Goal: Task Accomplishment & Management: Complete application form

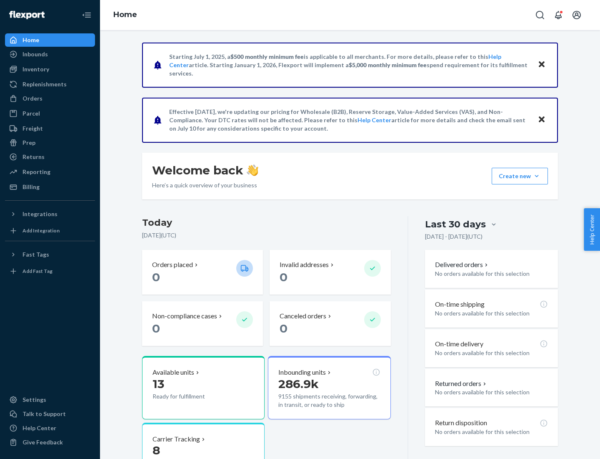
click at [537, 176] on button "Create new Create new inbound Create new order Create new product" at bounding box center [520, 176] width 56 height 17
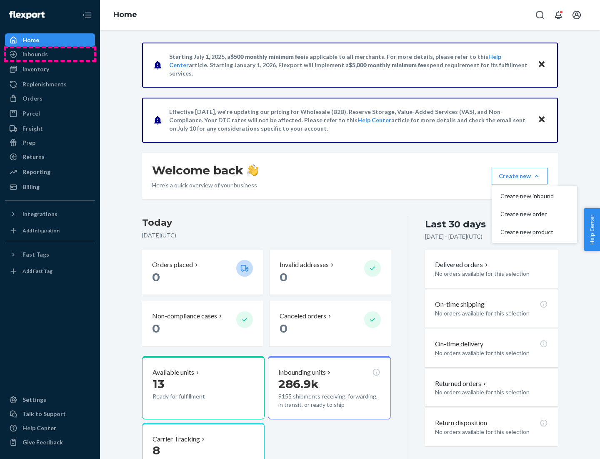
click at [50, 54] on div "Inbounds" at bounding box center [50, 54] width 88 height 12
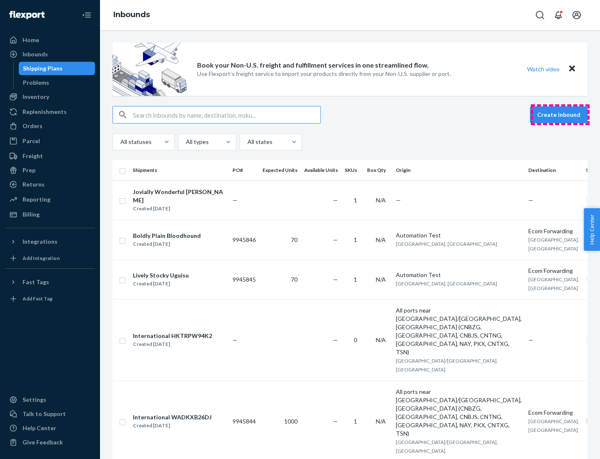
click at [560, 115] on button "Create inbound" at bounding box center [559, 114] width 58 height 17
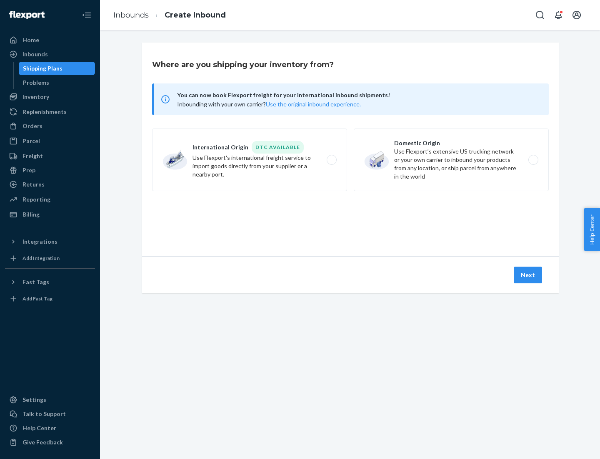
click at [452, 160] on label "Domestic Origin Use Flexport’s extensive US trucking network or your own carrie…" at bounding box center [451, 159] width 195 height 63
click at [533, 160] on input "Domestic Origin Use Flexport’s extensive US trucking network or your own carrie…" at bounding box center [535, 159] width 5 height 5
radio input "true"
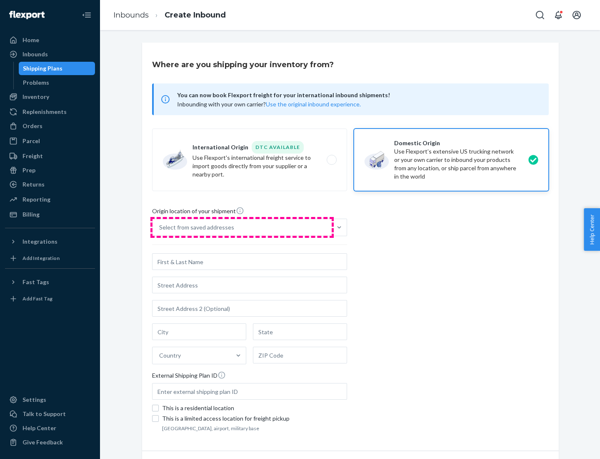
click at [242, 227] on div "Select from saved addresses" at bounding box center [242, 227] width 179 height 17
click at [160, 227] on input "Select from saved addresses" at bounding box center [159, 227] width 1 height 8
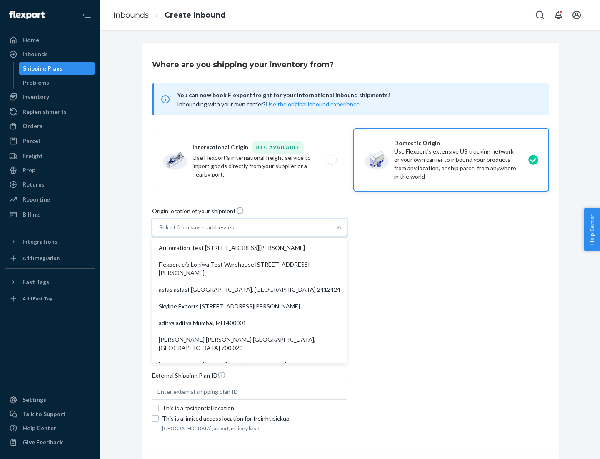
scroll to position [3, 0]
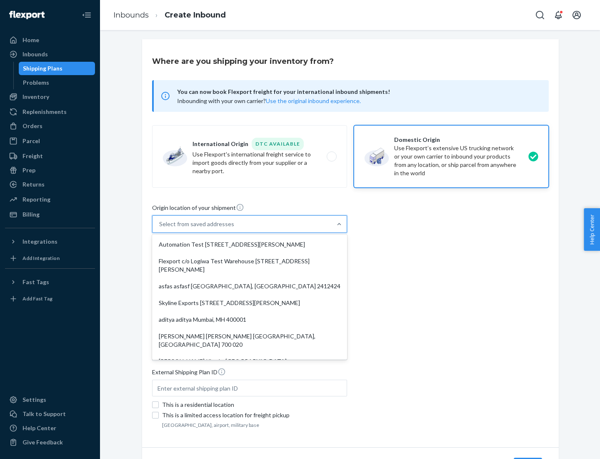
click at [250, 244] on div "Automation Test [STREET_ADDRESS][PERSON_NAME]" at bounding box center [250, 244] width 192 height 17
click at [160, 228] on input "option Automation Test [STREET_ADDRESS][PERSON_NAME]. 9 results available. Use …" at bounding box center [159, 224] width 1 height 8
type input "Automation Test"
type input "9th Floor"
type input "[GEOGRAPHIC_DATA]"
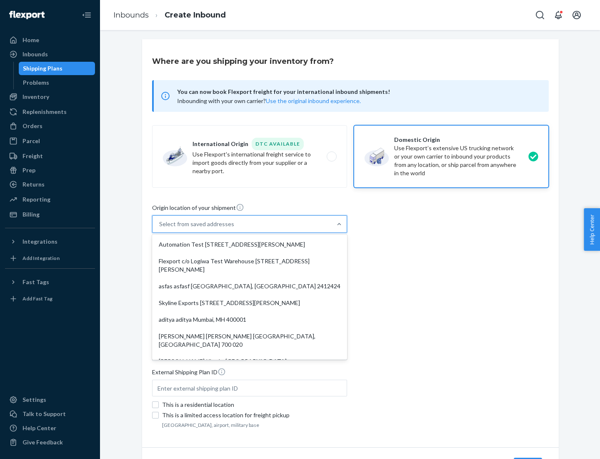
type input "CA"
type input "94104"
type input "[STREET_ADDRESS][PERSON_NAME]"
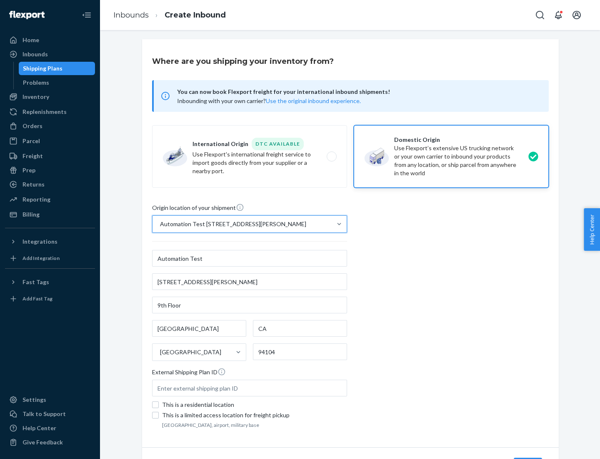
scroll to position [49, 0]
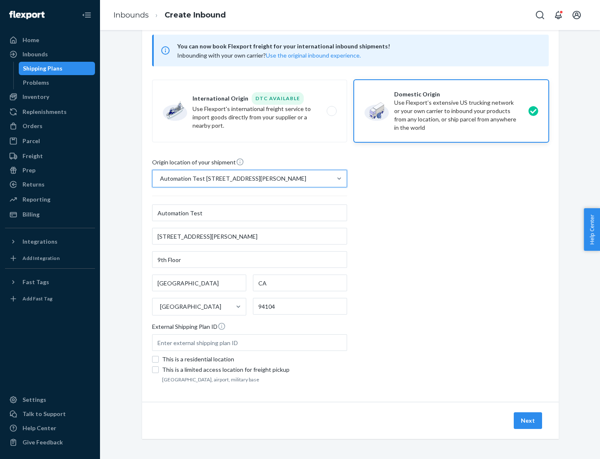
click at [529, 420] on button "Next" at bounding box center [528, 420] width 28 height 17
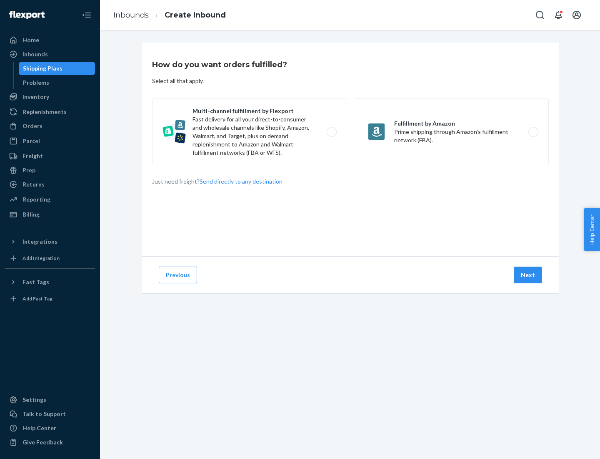
click at [250, 132] on label "Multi-channel fulfillment by Flexport Fast delivery for all your direct-to-cons…" at bounding box center [249, 131] width 195 height 67
click at [331, 132] on input "Multi-channel fulfillment by Flexport Fast delivery for all your direct-to-cons…" at bounding box center [333, 131] width 5 height 5
radio input "true"
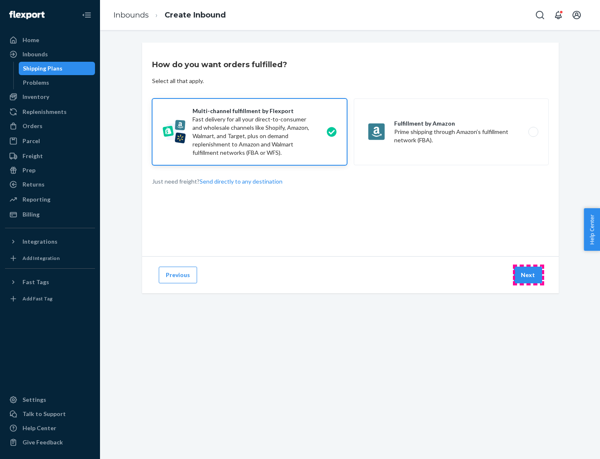
click at [529, 275] on button "Next" at bounding box center [528, 274] width 28 height 17
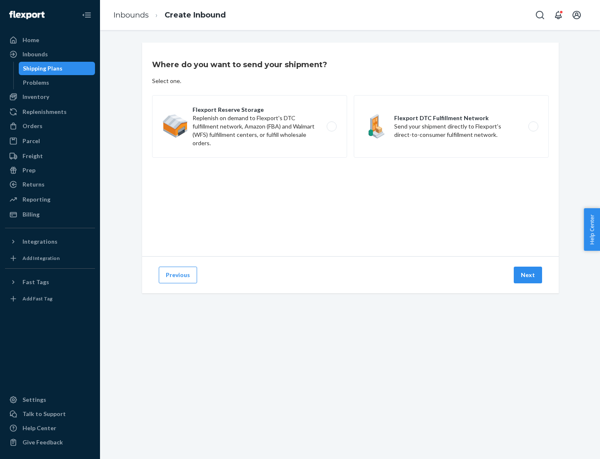
click at [452, 126] on label "Flexport DTC Fulfillment Network Send your shipment directly to Flexport's dire…" at bounding box center [451, 126] width 195 height 63
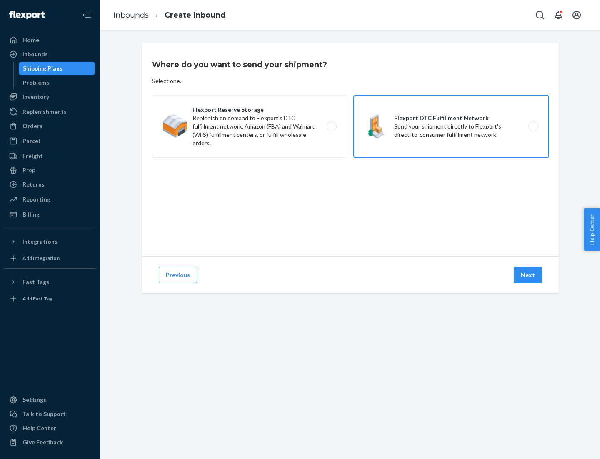
click at [533, 126] on input "Flexport DTC Fulfillment Network Send your shipment directly to Flexport's dire…" at bounding box center [535, 126] width 5 height 5
radio input "true"
click at [529, 275] on button "Next" at bounding box center [528, 274] width 28 height 17
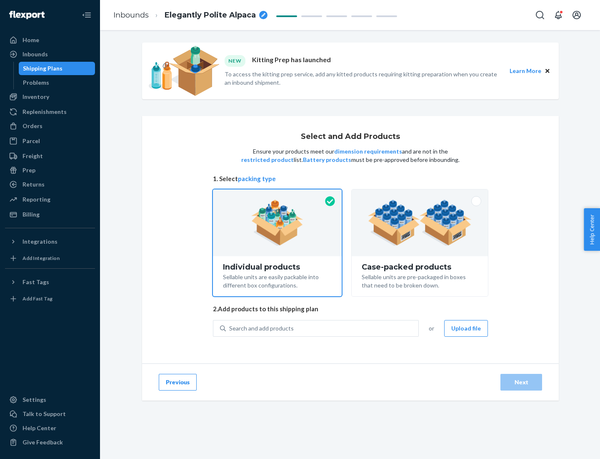
click at [420, 223] on img at bounding box center [420, 223] width 104 height 46
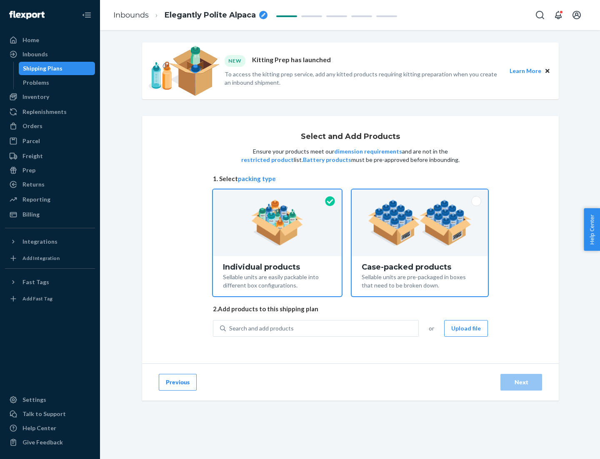
click at [420, 195] on input "Case-packed products Sellable units are pre-packaged in boxes that need to be b…" at bounding box center [419, 191] width 5 height 5
radio input "true"
radio input "false"
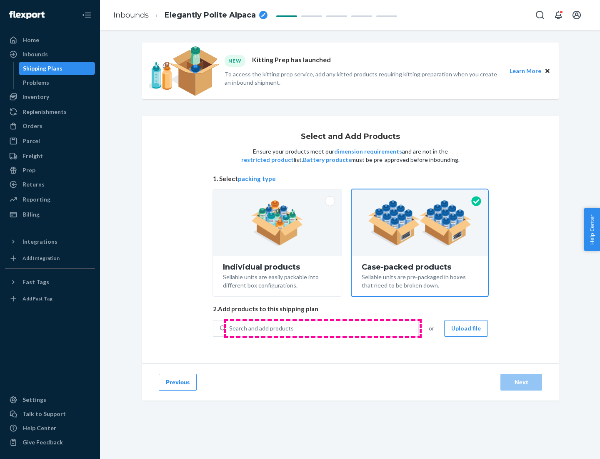
click at [323, 328] on div "Search and add products" at bounding box center [322, 328] width 193 height 15
click at [230, 328] on input "Search and add products" at bounding box center [229, 328] width 1 height 8
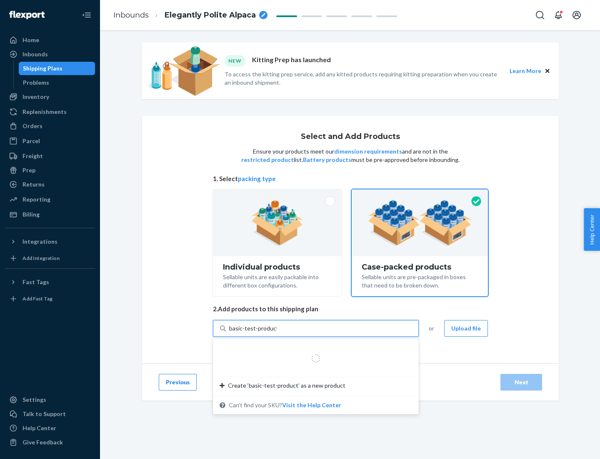
type input "basic-test-product-1"
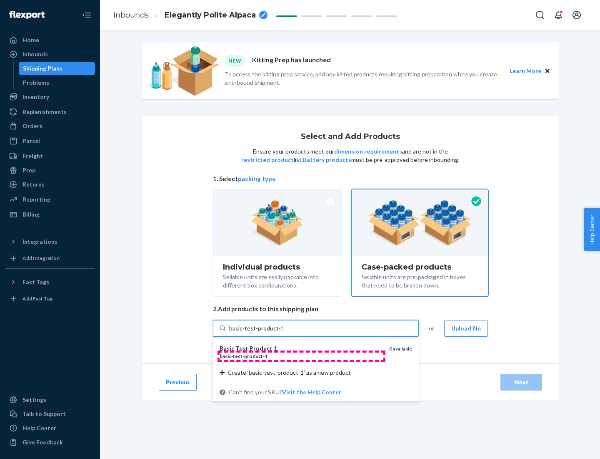
click at [301, 356] on div "basic - test - product - 1" at bounding box center [301, 355] width 163 height 7
click at [283, 332] on input "basic-test-product-1" at bounding box center [255, 328] width 53 height 8
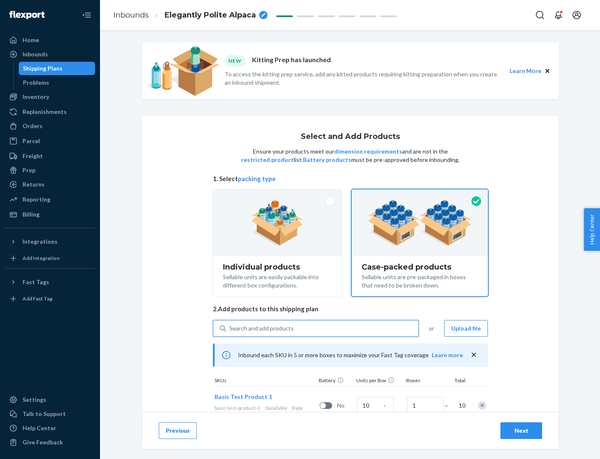
scroll to position [30, 0]
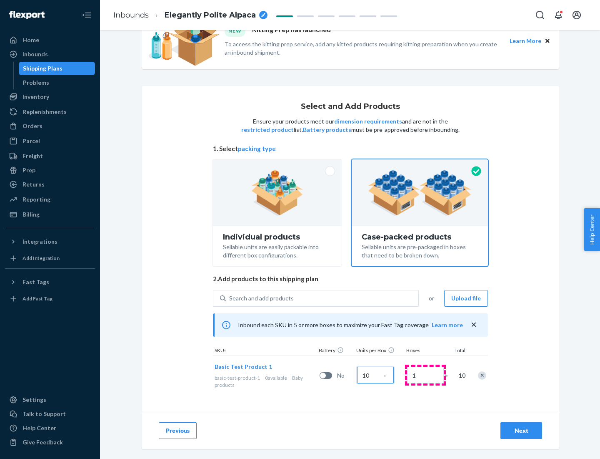
type input "10"
type input "7"
click at [522, 430] on div "Next" at bounding box center [522, 430] width 28 height 8
radio input "true"
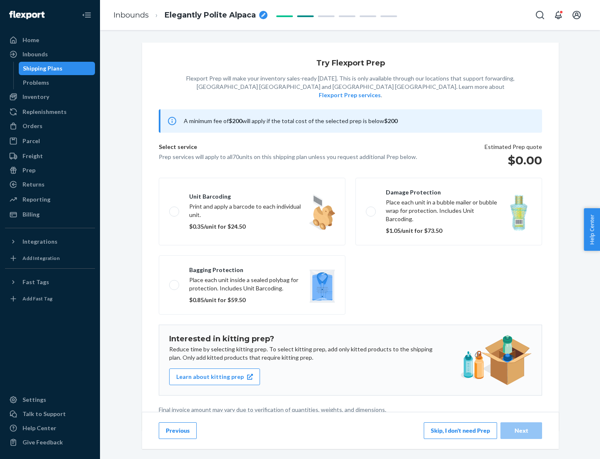
scroll to position [2, 0]
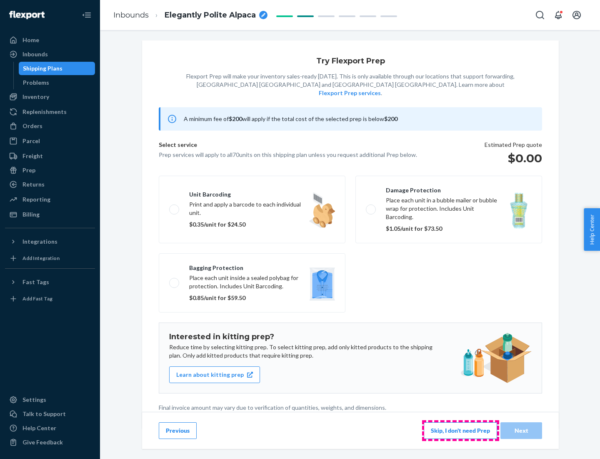
click at [461, 430] on button "Skip, I don't need Prep" at bounding box center [460, 430] width 73 height 17
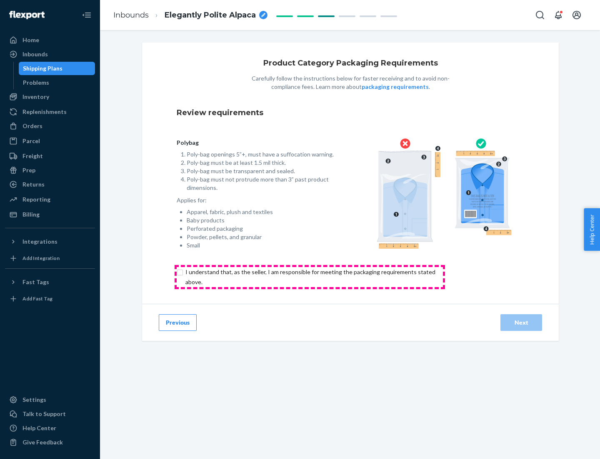
click at [310, 276] on input "checkbox" at bounding box center [315, 277] width 277 height 20
checkbox input "true"
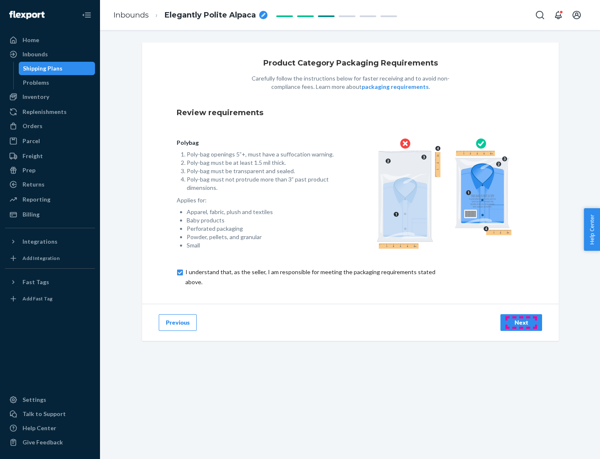
click at [522, 322] on div "Next" at bounding box center [522, 322] width 28 height 8
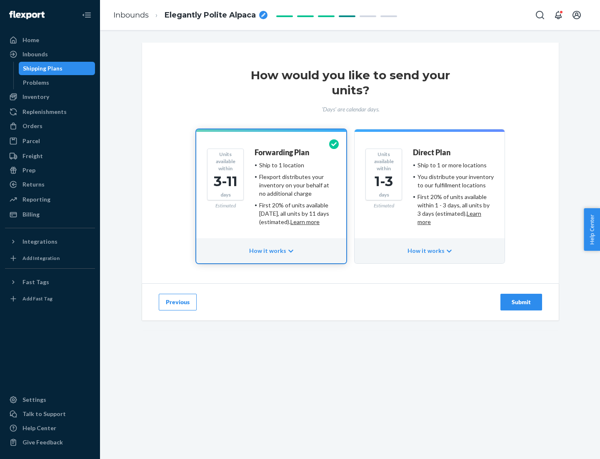
click at [430, 190] on ul "Ship to 1 or more locations You distribute your inventory to our fulfillment lo…" at bounding box center [453, 193] width 81 height 65
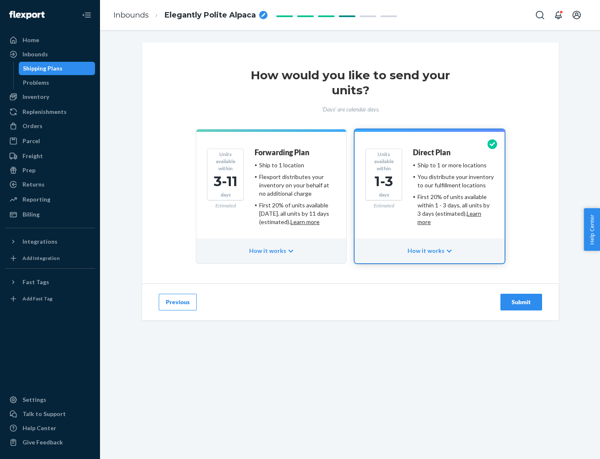
click at [522, 302] on div "Submit" at bounding box center [522, 302] width 28 height 8
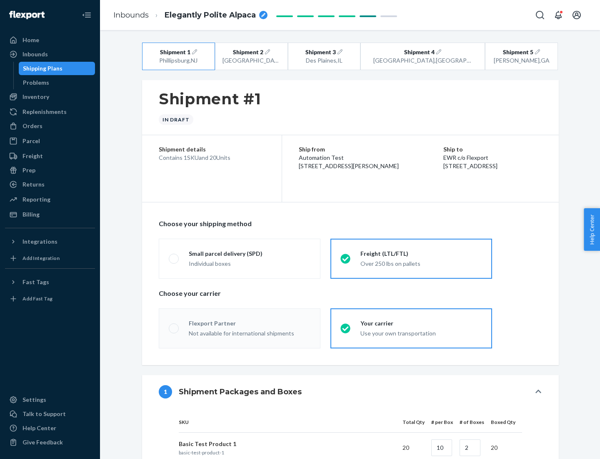
radio input "true"
radio input "false"
radio input "true"
radio input "false"
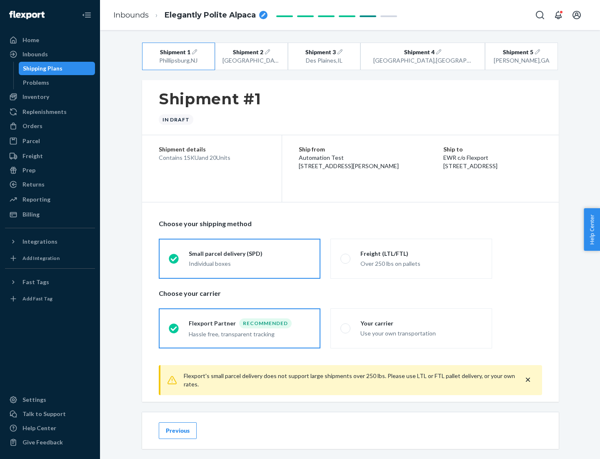
scroll to position [9, 0]
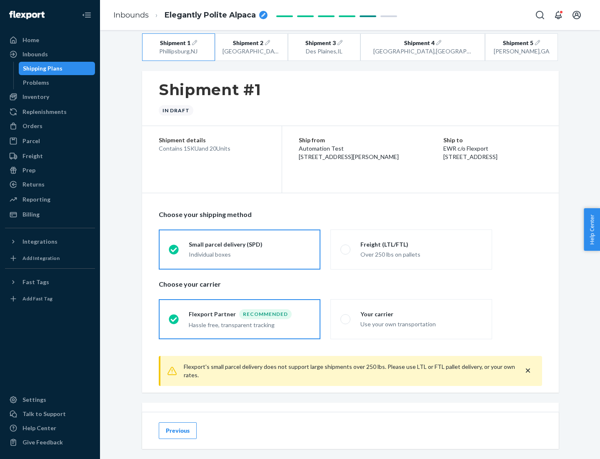
click at [422, 244] on div "Freight (LTL/FTL)" at bounding box center [422, 244] width 122 height 8
click at [346, 246] on input "Freight (LTL/FTL) Over 250 lbs on pallets" at bounding box center [343, 248] width 5 height 5
radio input "true"
radio input "false"
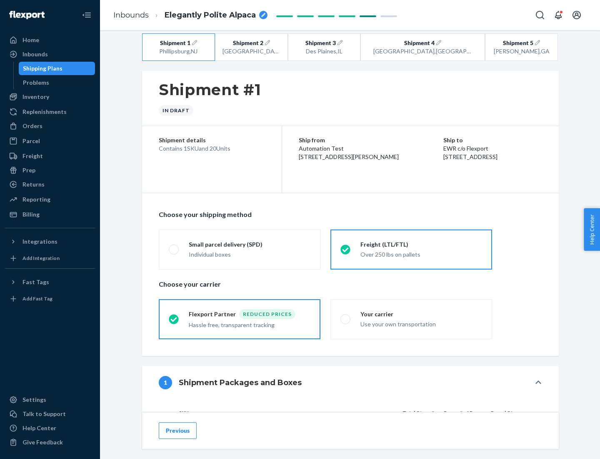
scroll to position [79, 0]
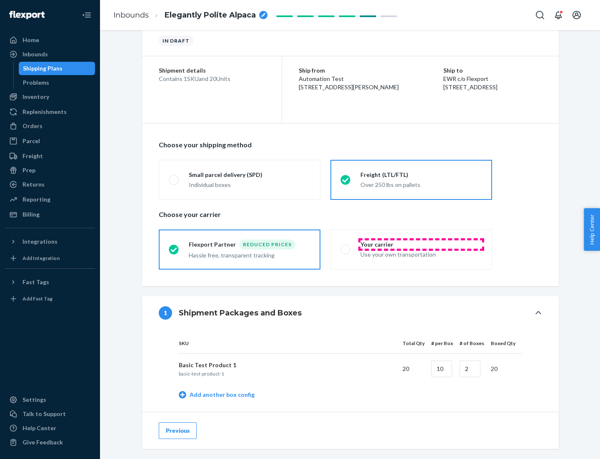
click at [422, 244] on div "Your carrier" at bounding box center [422, 244] width 122 height 8
click at [346, 246] on input "Your carrier Use your own transportation" at bounding box center [343, 248] width 5 height 5
radio input "true"
radio input "false"
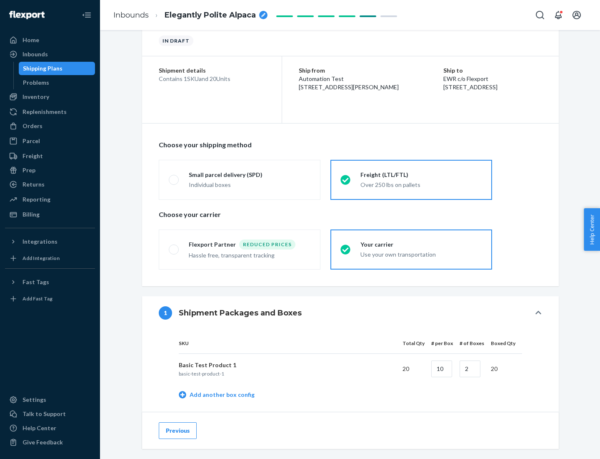
scroll to position [264, 0]
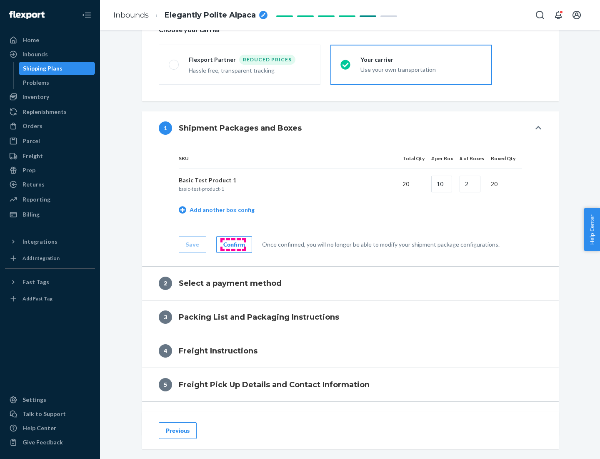
click at [233, 244] on div "Confirm" at bounding box center [234, 244] width 22 height 8
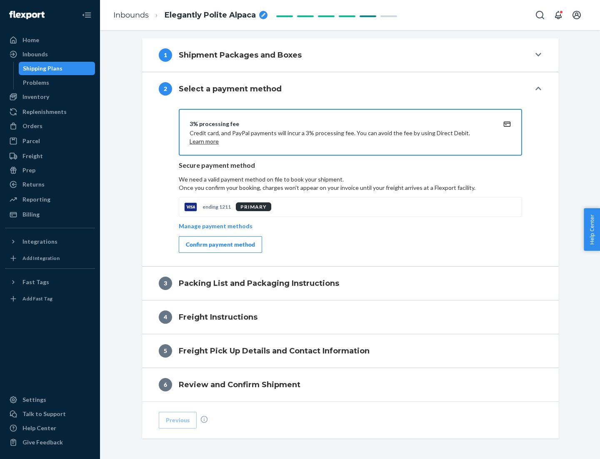
click at [220, 244] on div "Confirm payment method" at bounding box center [220, 244] width 69 height 8
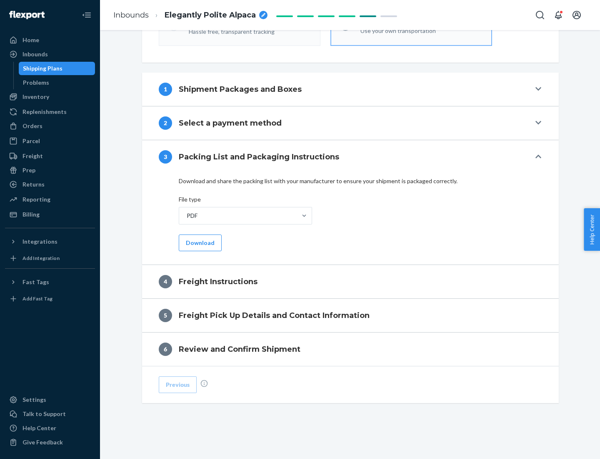
scroll to position [301, 0]
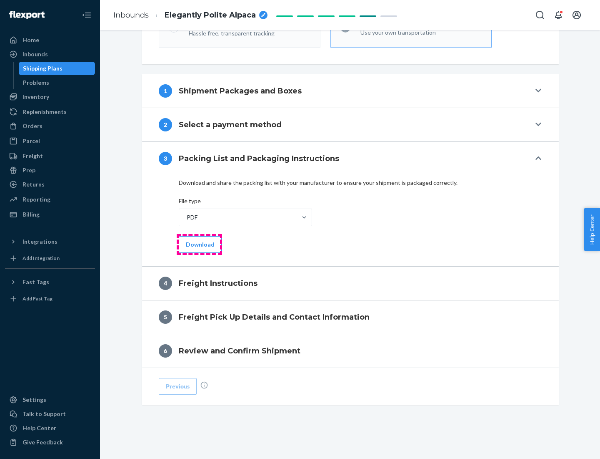
click at [199, 244] on button "Download" at bounding box center [200, 244] width 43 height 17
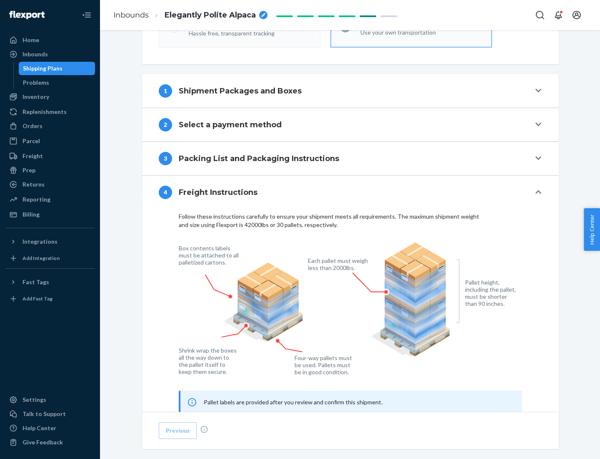
scroll to position [504, 0]
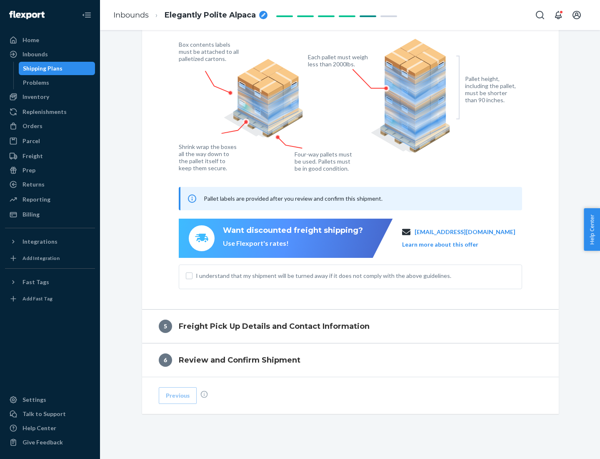
click at [451, 244] on button "Learn more about this offer" at bounding box center [440, 244] width 76 height 8
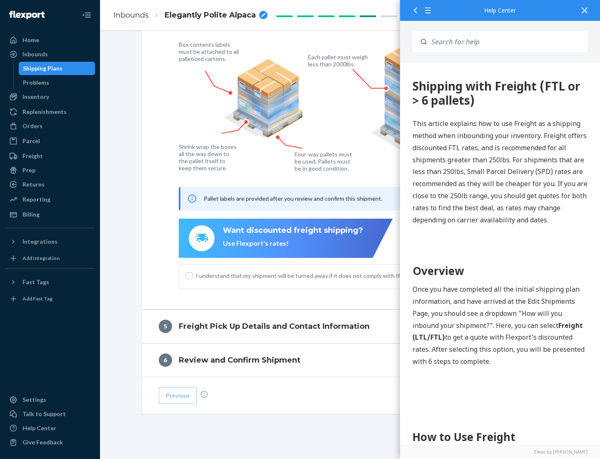
scroll to position [0, 0]
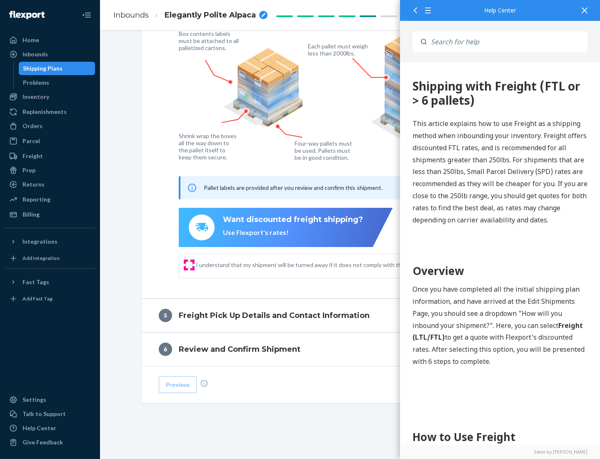
click at [189, 264] on input "I understand that my shipment will be turned away if it does not comply with th…" at bounding box center [189, 264] width 7 height 7
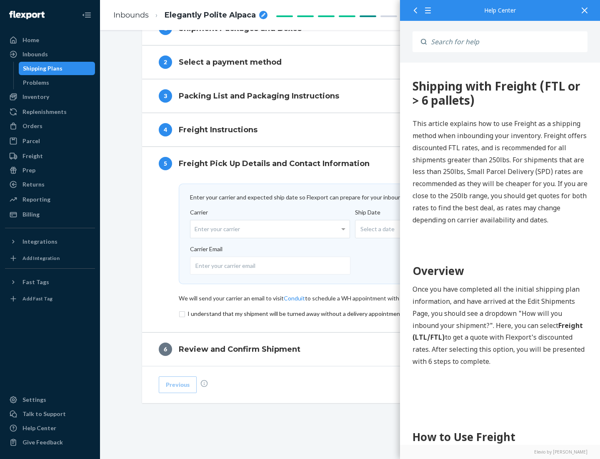
scroll to position [363, 0]
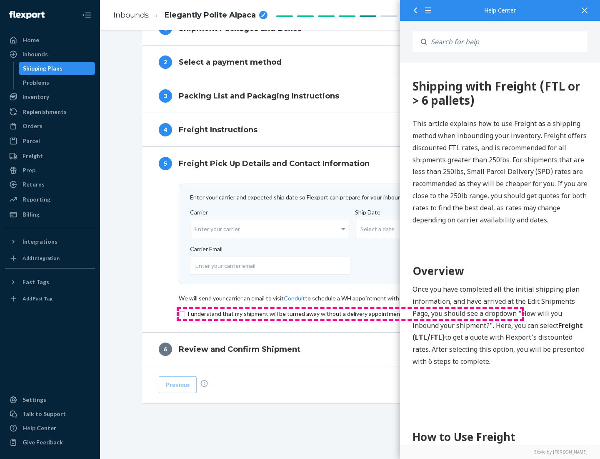
click at [351, 313] on input "checkbox" at bounding box center [351, 314] width 344 height 10
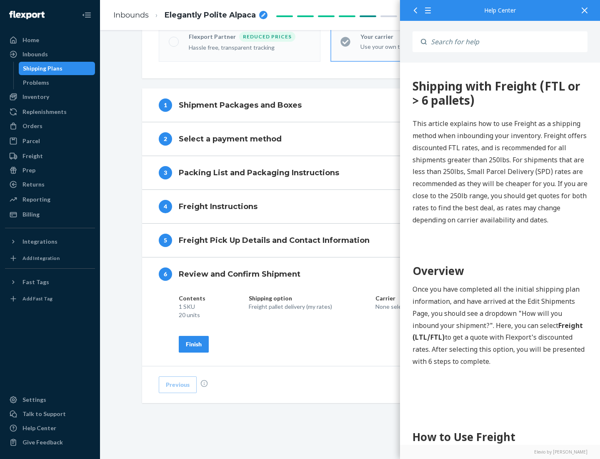
scroll to position [286, 0]
click at [194, 344] on div "Finish" at bounding box center [194, 344] width 16 height 8
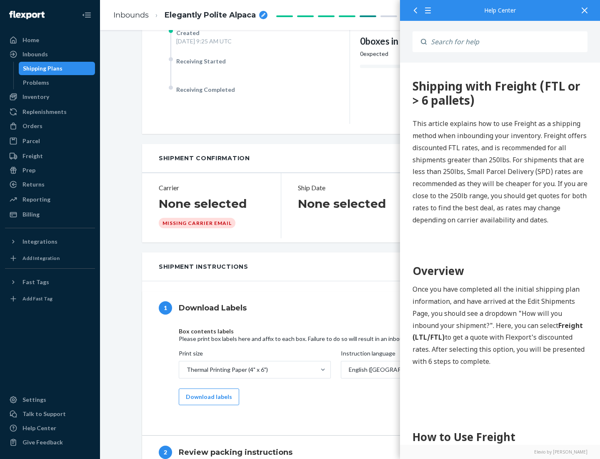
scroll to position [0, 0]
